Goal: Check status: Verify the current state of an ongoing process or item

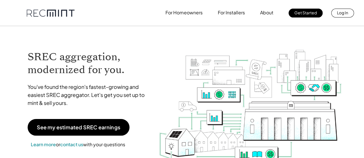
click at [338, 11] on p "Log In" at bounding box center [342, 13] width 11 height 8
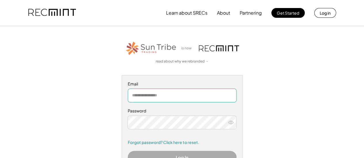
click at [157, 98] on input "email" at bounding box center [182, 96] width 109 height 14
type input "**"
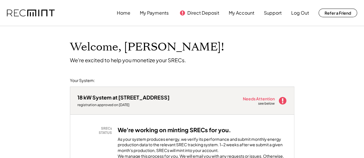
click at [267, 107] on div "18 kW System at [STREET_ADDRESS] registration approved on [DATE] Needs Attentio…" at bounding box center [182, 101] width 224 height 28
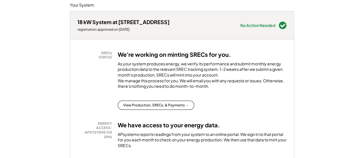
scroll to position [75, 0]
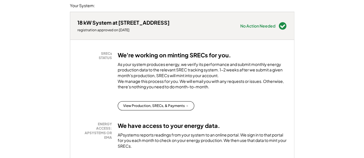
click at [173, 105] on div "SRECs STATUS We're working on minting SRECs for you. As your system produces en…" at bounding box center [181, 80] width 209 height 59
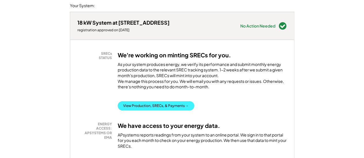
click at [168, 111] on button "View Production, SRECs, & Payments →" at bounding box center [156, 106] width 76 height 9
click at [163, 108] on button "View Production, SRECs, & Payments →" at bounding box center [156, 106] width 76 height 9
